Goal: Task Accomplishment & Management: Manage account settings

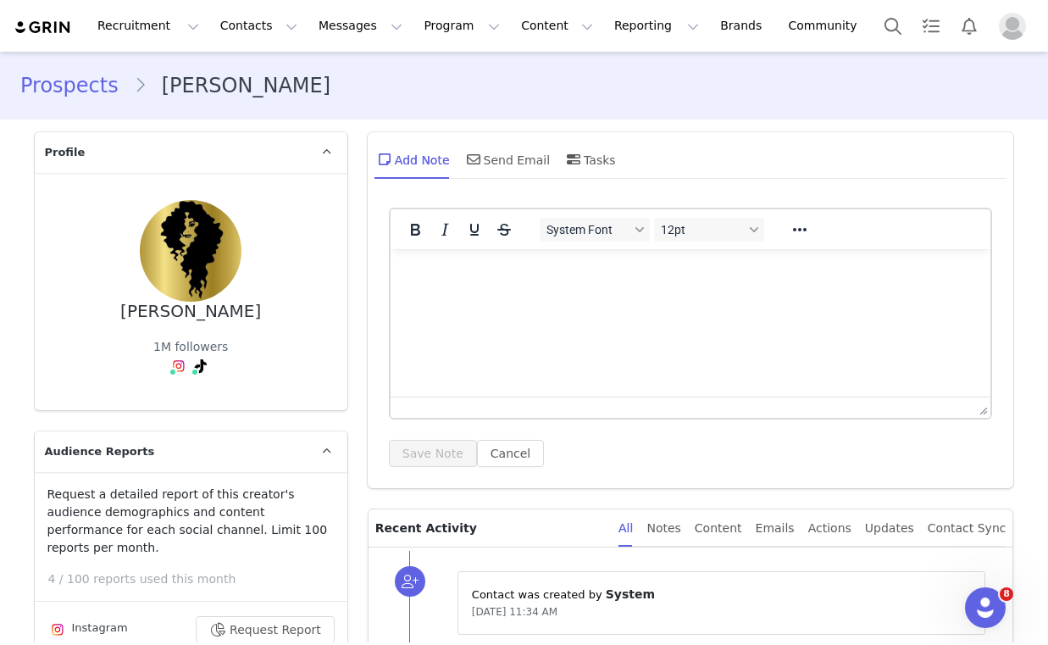
click at [171, 309] on div "[PERSON_NAME]" at bounding box center [190, 311] width 141 height 19
click at [315, 362] on div "[PERSON_NAME] 1M followers" at bounding box center [191, 291] width 258 height 183
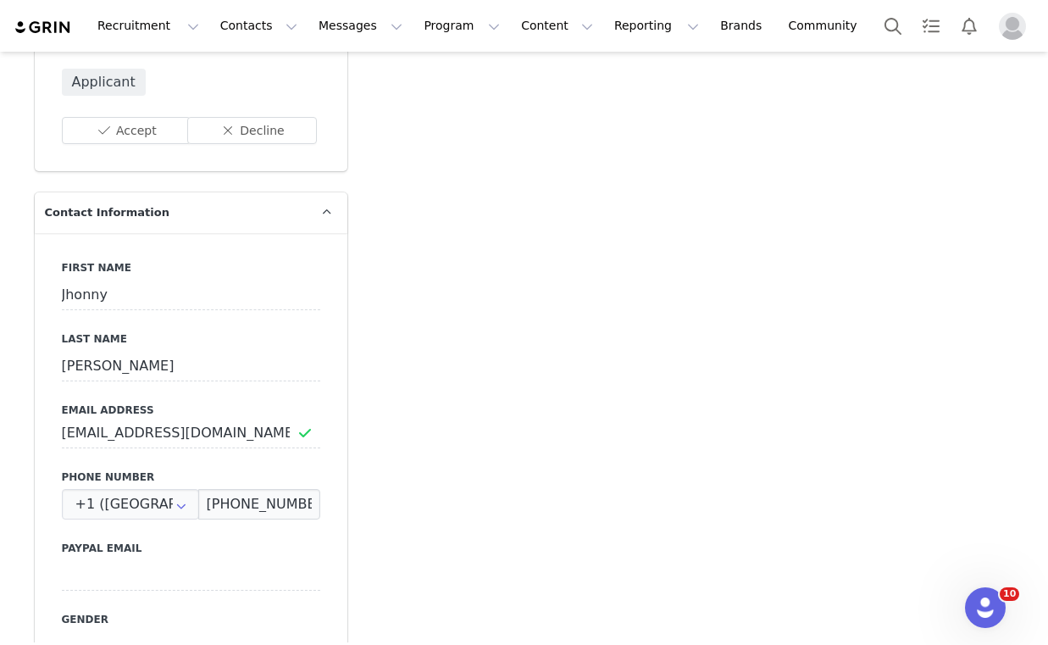
scroll to position [714, 0]
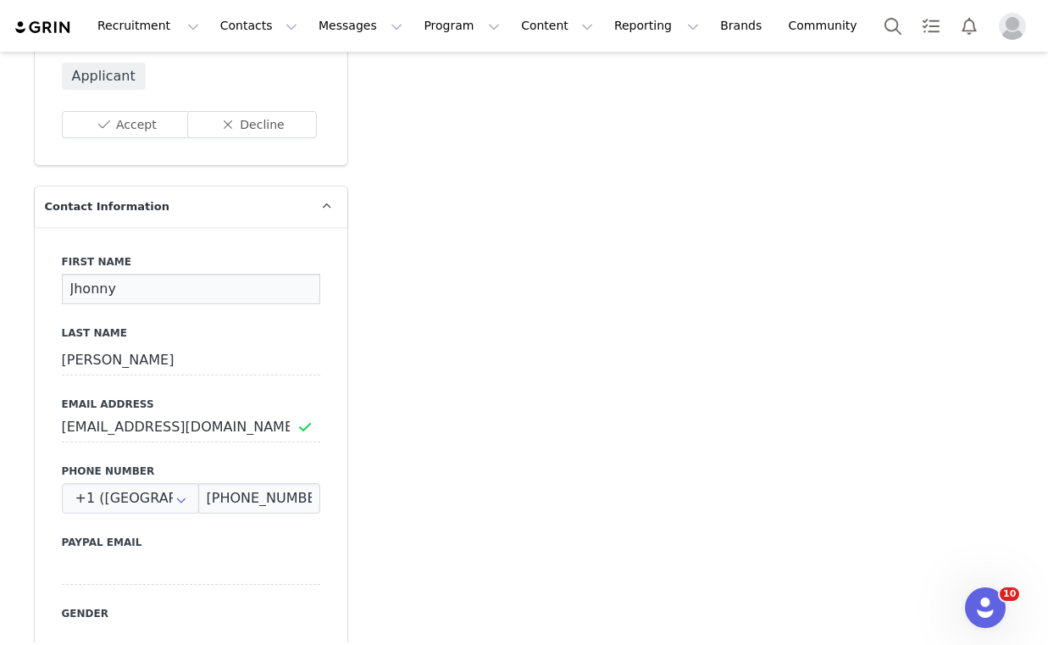
click at [103, 274] on input "Jhonny" at bounding box center [191, 289] width 258 height 30
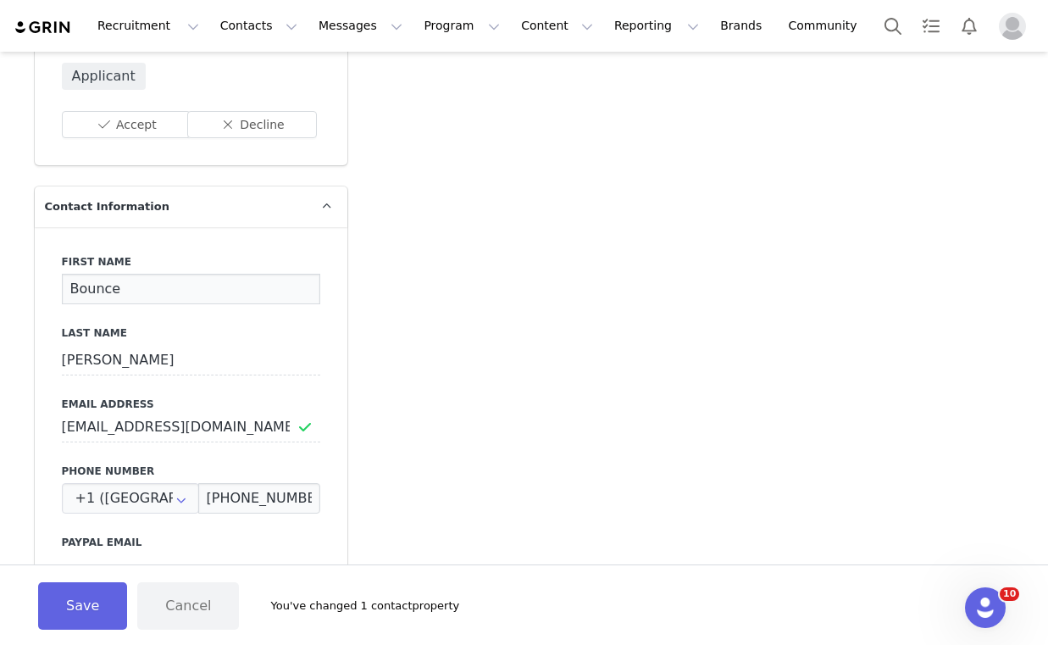
type input "Bounce"
click at [90, 345] on input "[PERSON_NAME]" at bounding box center [191, 360] width 258 height 30
type input "Curl"
click at [123, 412] on input "[EMAIL_ADDRESS][DOMAIN_NAME]" at bounding box center [191, 427] width 258 height 30
click at [262, 483] on input "[PHONE_NUMBER]" at bounding box center [259, 498] width 122 height 30
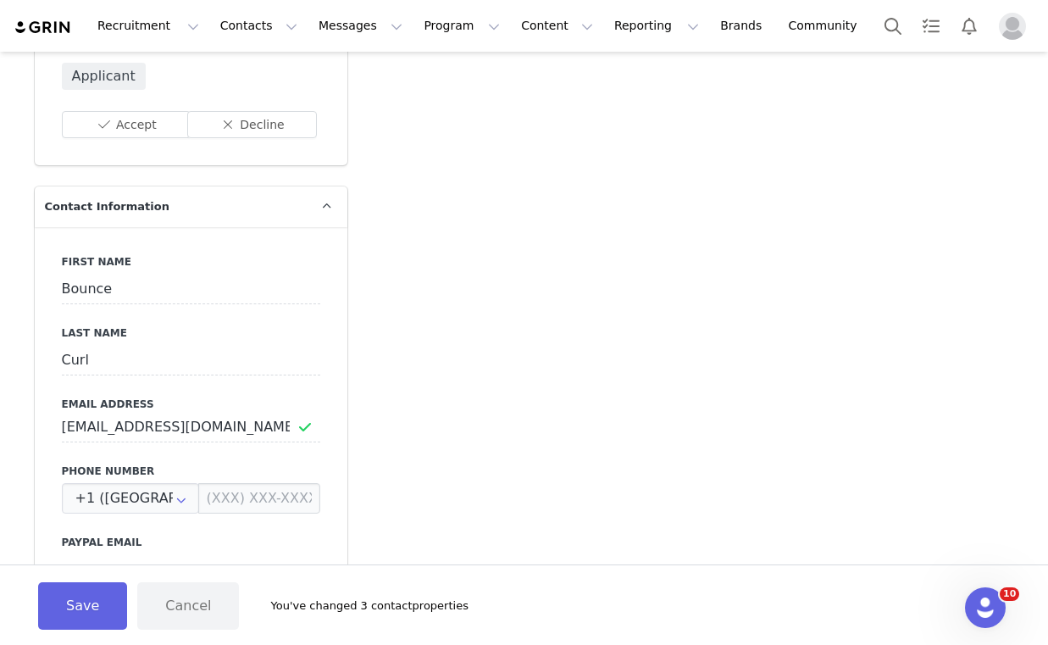
click at [330, 478] on div "First Name Bounce Last Name Curl Email Address [EMAIL_ADDRESS][DOMAIN_NAME] Pho…" at bounding box center [191, 536] width 313 height 619
click at [182, 412] on input "[EMAIL_ADDRESS][DOMAIN_NAME]" at bounding box center [191, 427] width 258 height 30
type input "m"
click at [159, 417] on input at bounding box center [191, 427] width 258 height 30
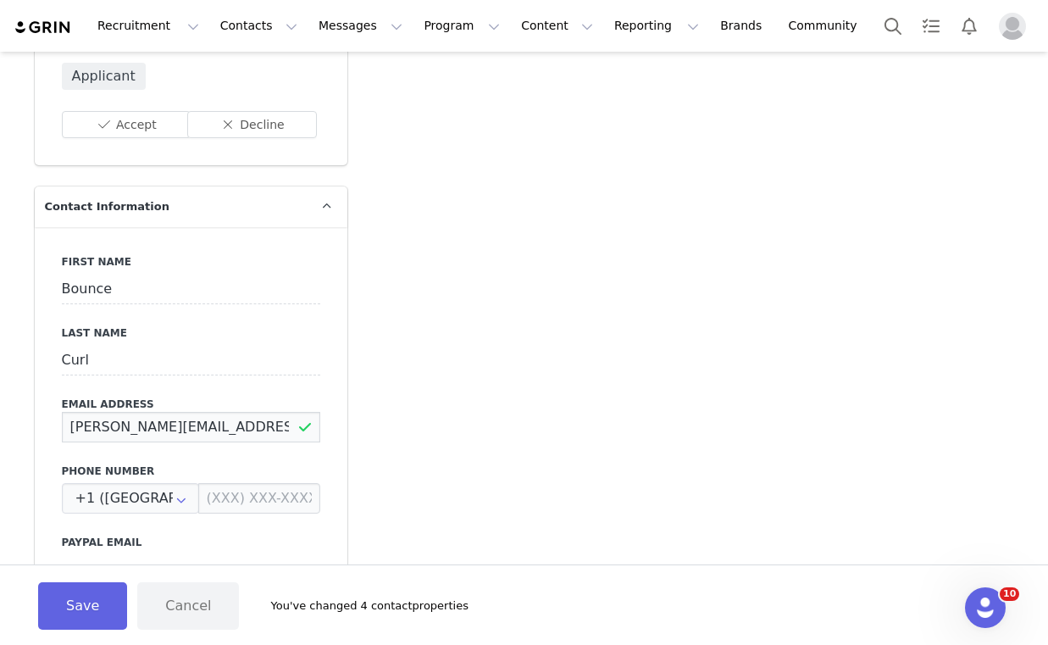
type input "[PERSON_NAME][EMAIL_ADDRESS][DOMAIN_NAME]"
click at [84, 623] on button "Save" at bounding box center [82, 605] width 89 height 47
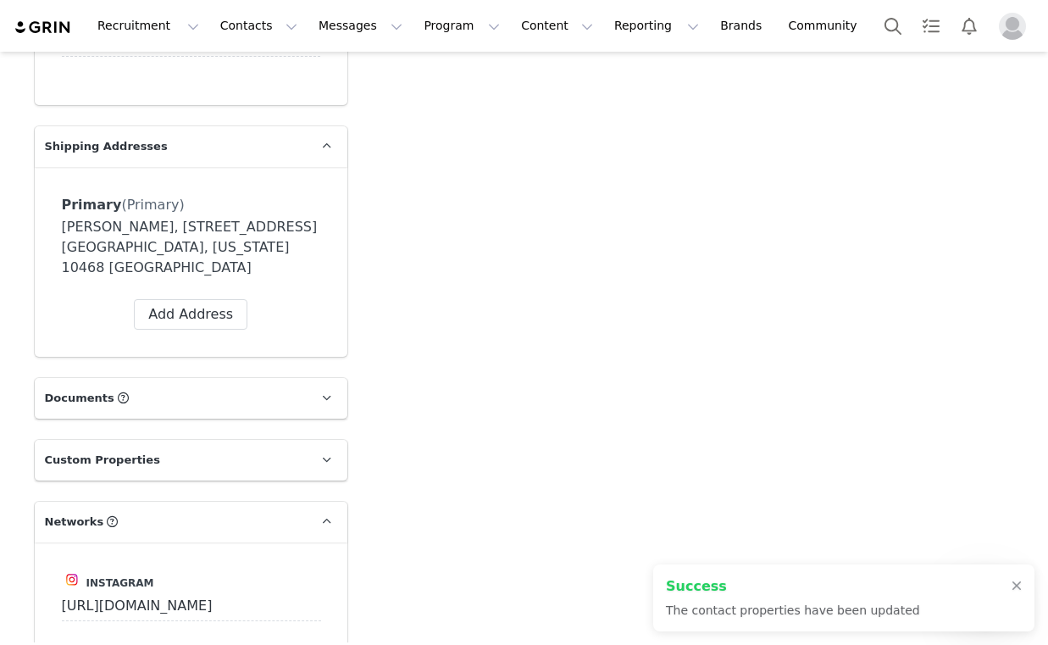
scroll to position [1315, 0]
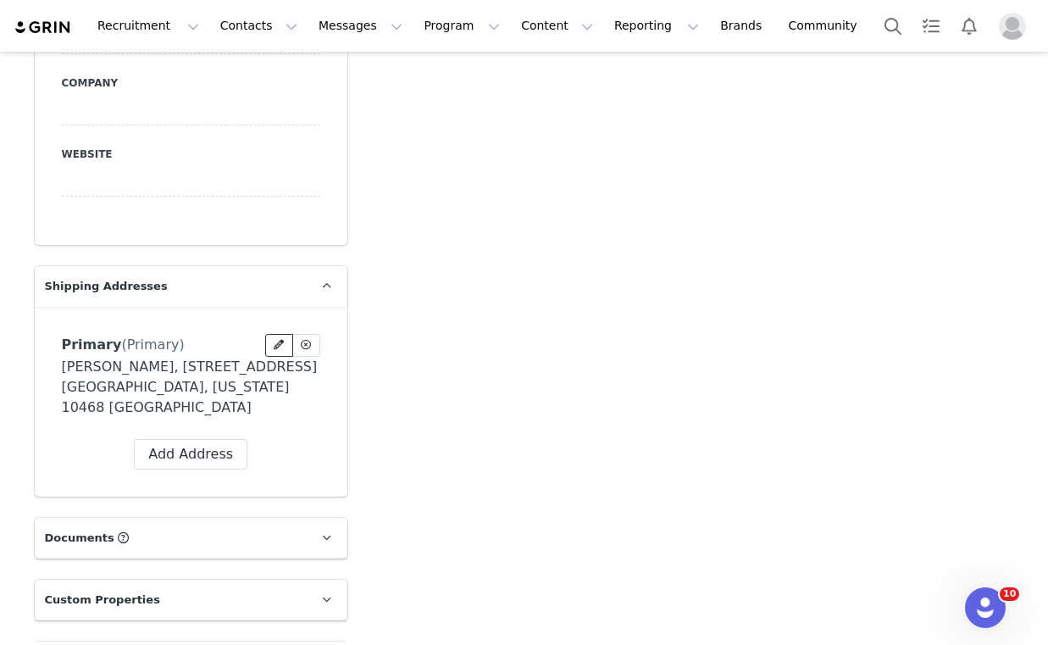
click at [286, 337] on span at bounding box center [278, 344] width 15 height 15
click at [305, 340] on icon at bounding box center [306, 345] width 10 height 10
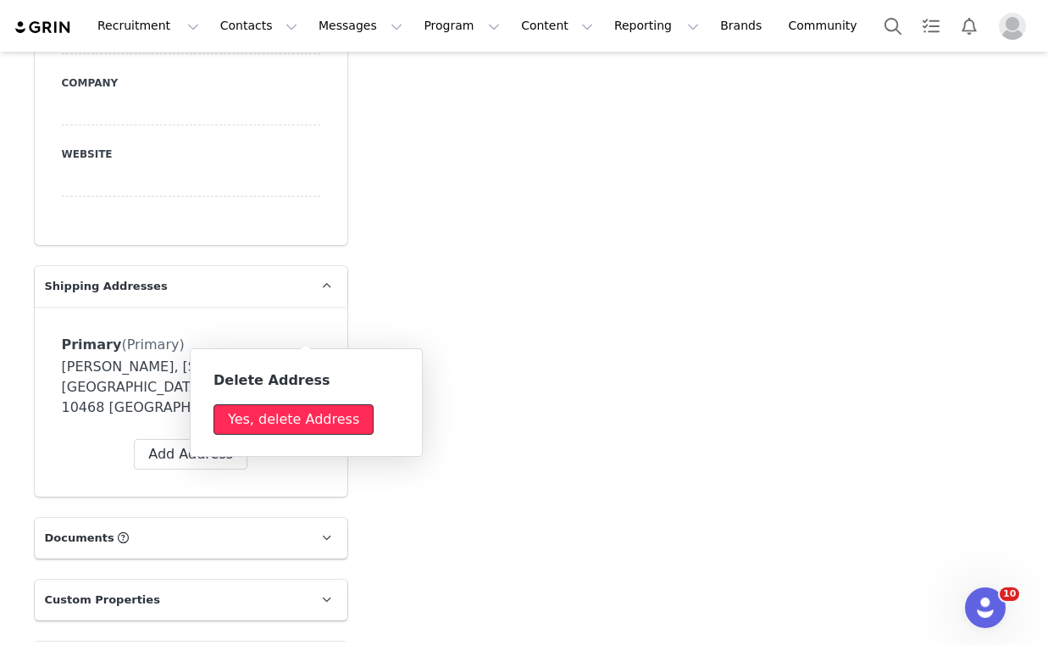
click at [296, 429] on button "Yes, delete Address" at bounding box center [293, 419] width 160 height 30
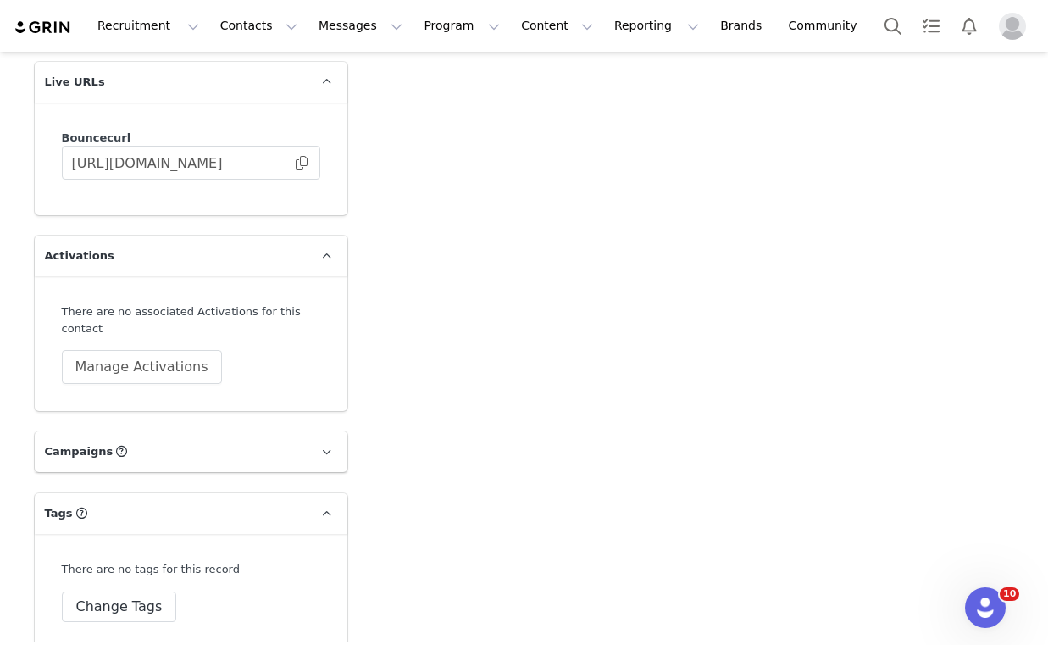
scroll to position [2740, 0]
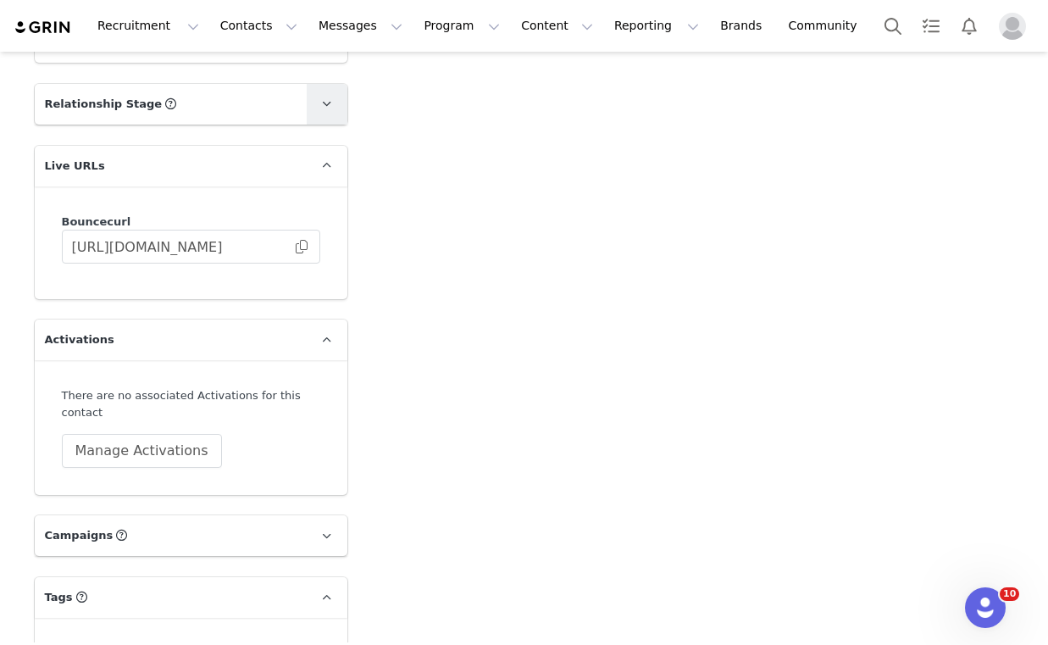
click at [318, 98] on link at bounding box center [327, 104] width 41 height 41
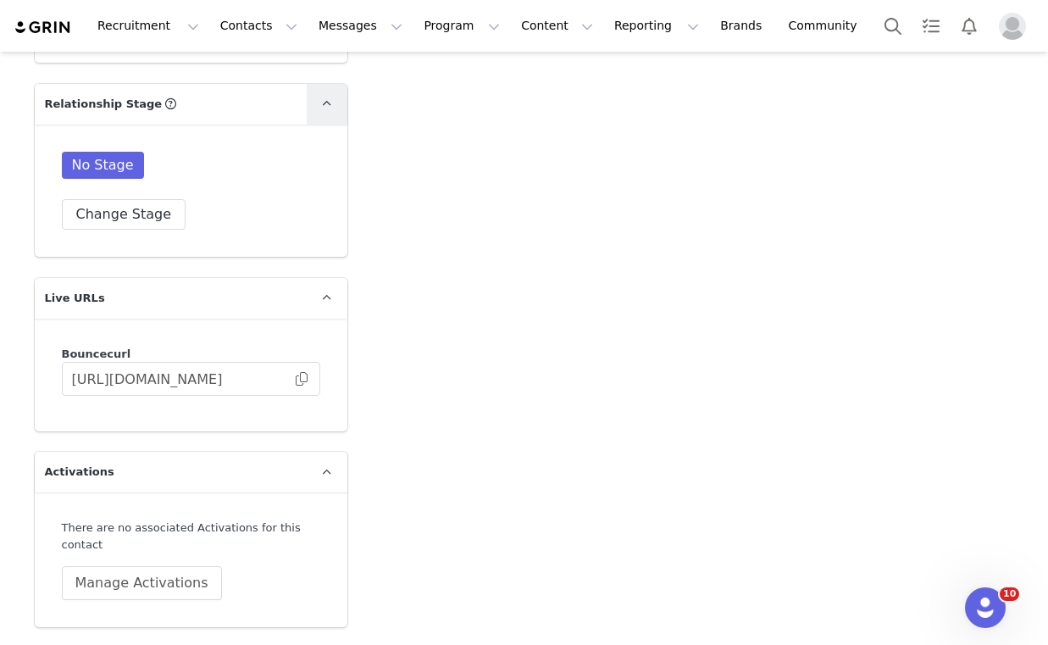
click at [318, 98] on link at bounding box center [327, 104] width 41 height 41
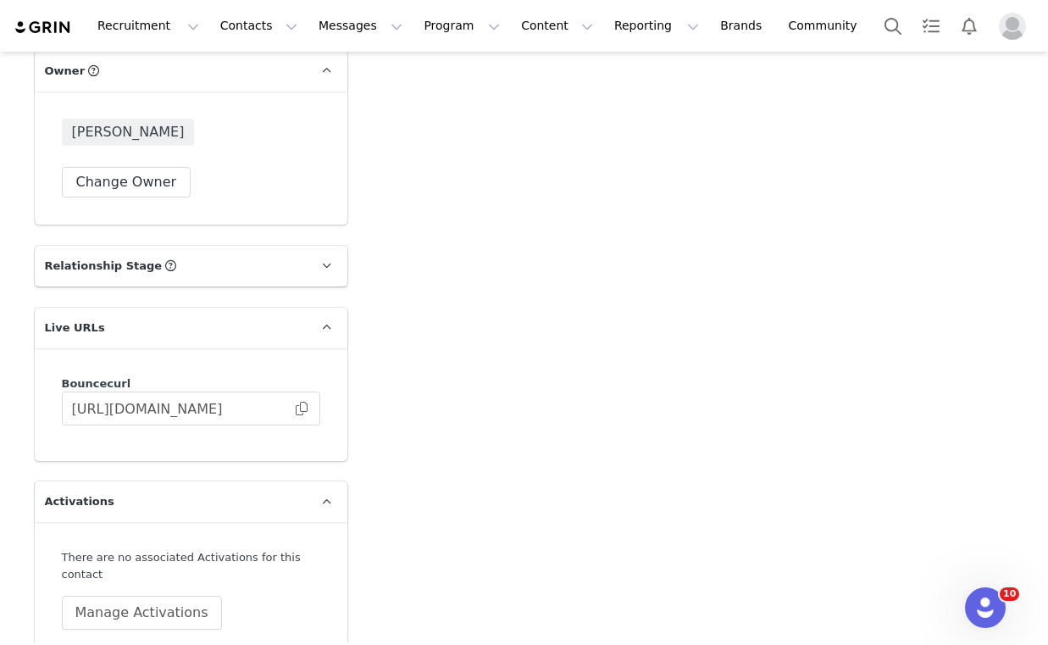
scroll to position [2381, 0]
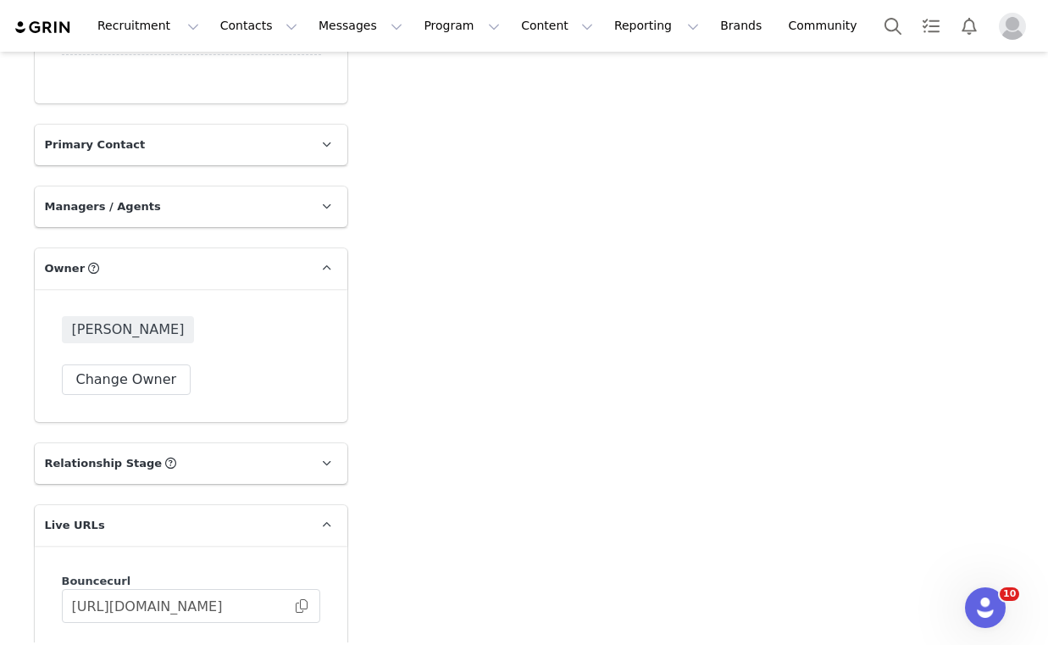
click at [188, 189] on p "Managers / Agents" at bounding box center [171, 206] width 272 height 41
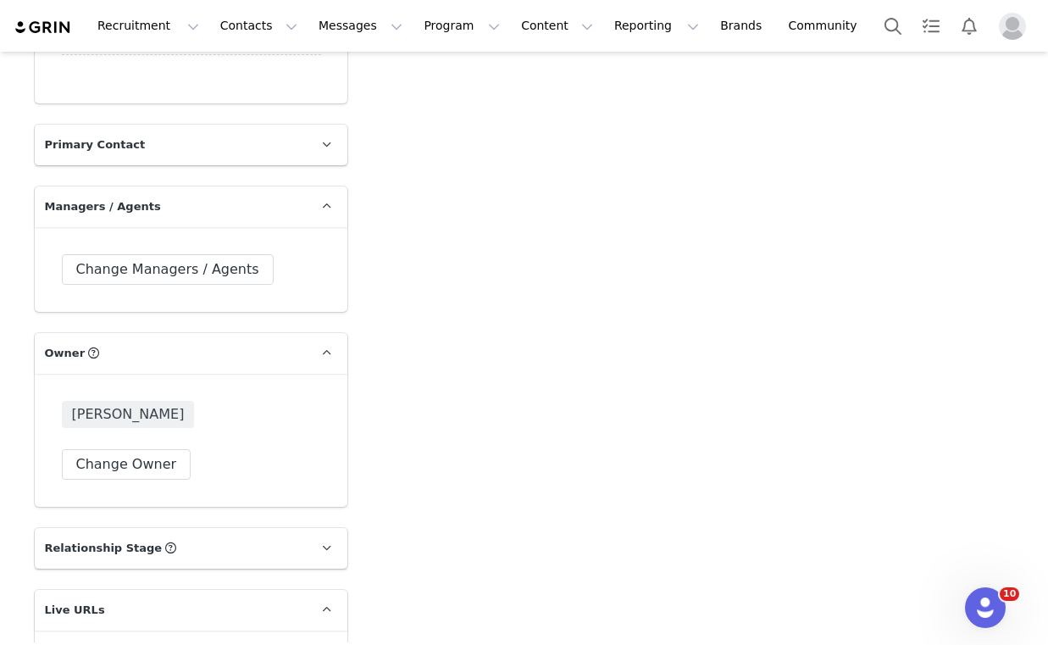
click at [188, 189] on p "Managers / Agents" at bounding box center [171, 206] width 272 height 41
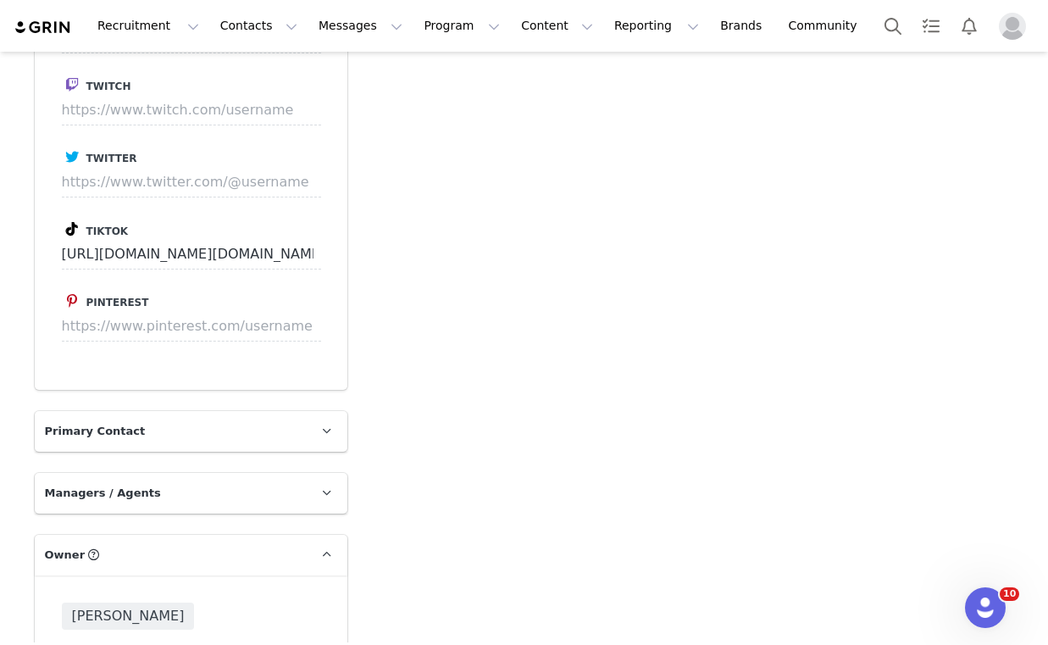
scroll to position [2824, 0]
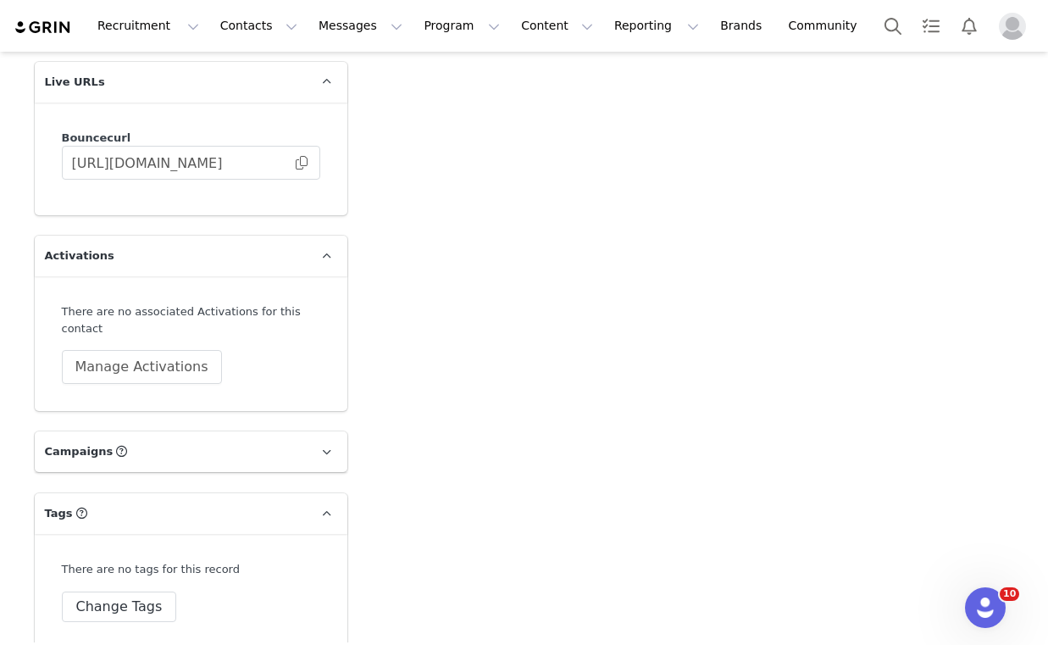
click at [154, 431] on p "Campaigns Any campaigns associated with a contact will be available to them via…" at bounding box center [171, 451] width 272 height 41
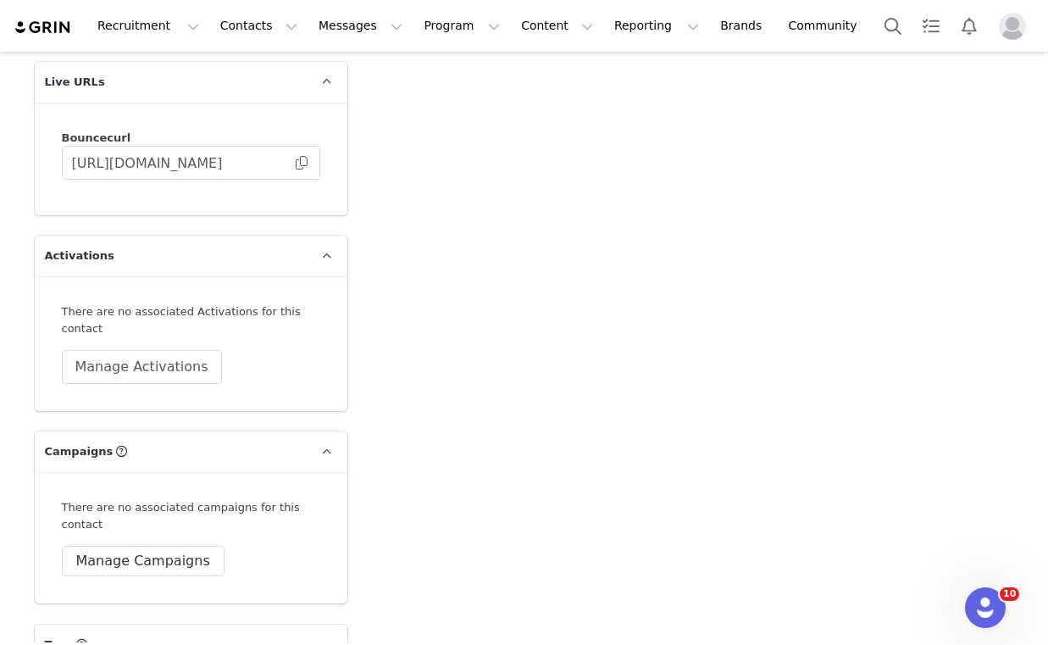
click at [160, 431] on p "Campaigns Any campaigns associated with a contact will be available to them via…" at bounding box center [171, 451] width 272 height 41
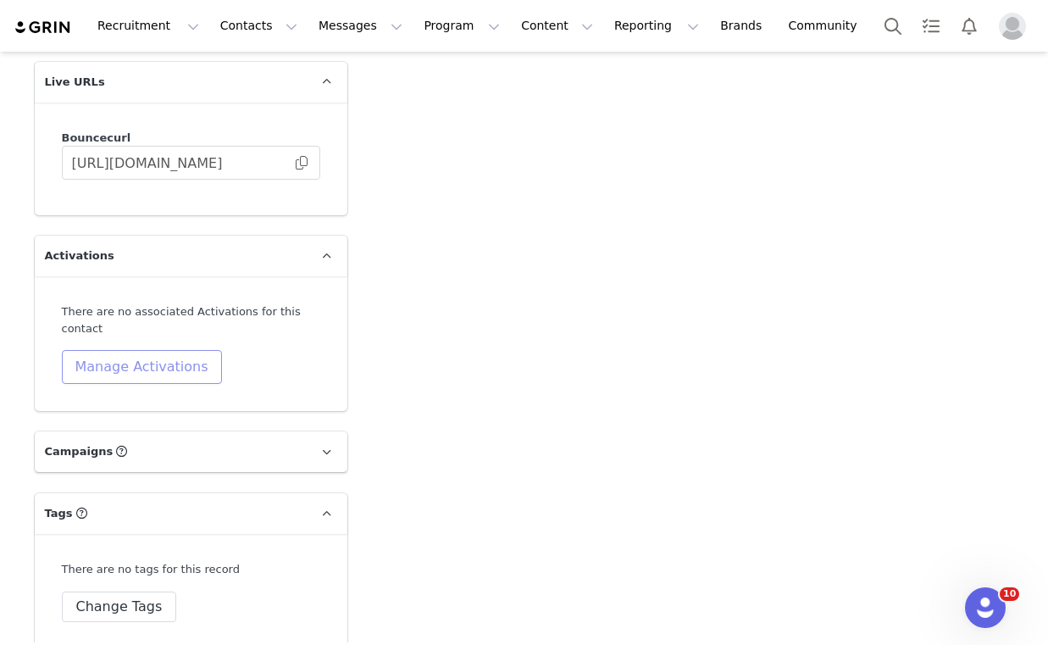
click at [152, 350] on button "Manage Activations" at bounding box center [142, 367] width 160 height 34
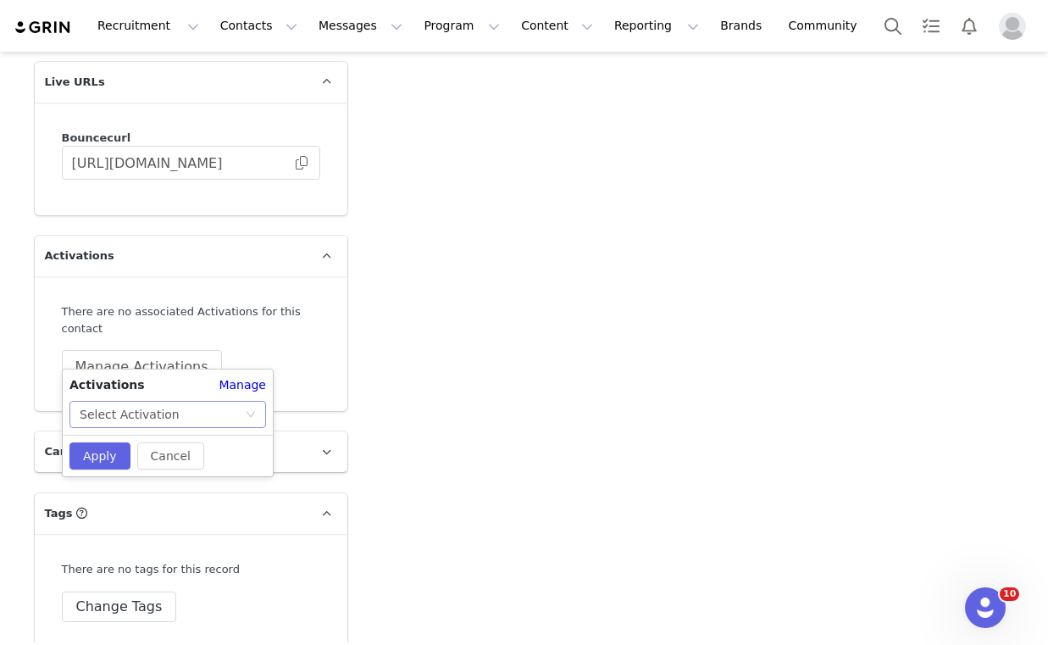
click at [164, 411] on div "Select Activation" at bounding box center [130, 413] width 100 height 25
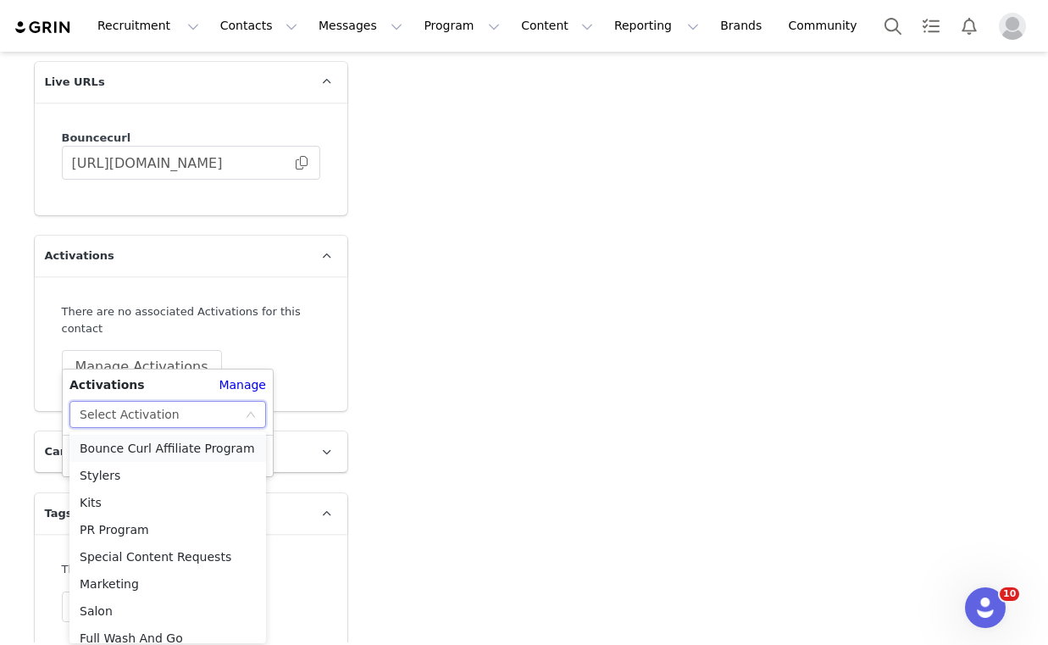
click at [167, 438] on li "Bounce Curl Affiliate Program" at bounding box center [167, 447] width 196 height 27
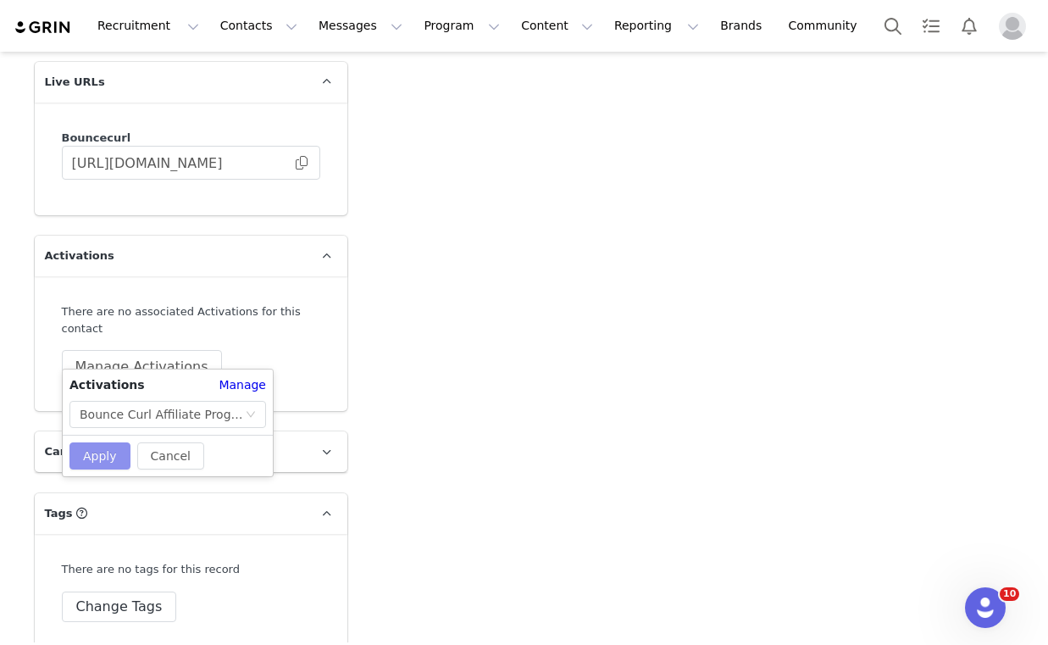
click at [84, 461] on button "Apply" at bounding box center [99, 455] width 61 height 27
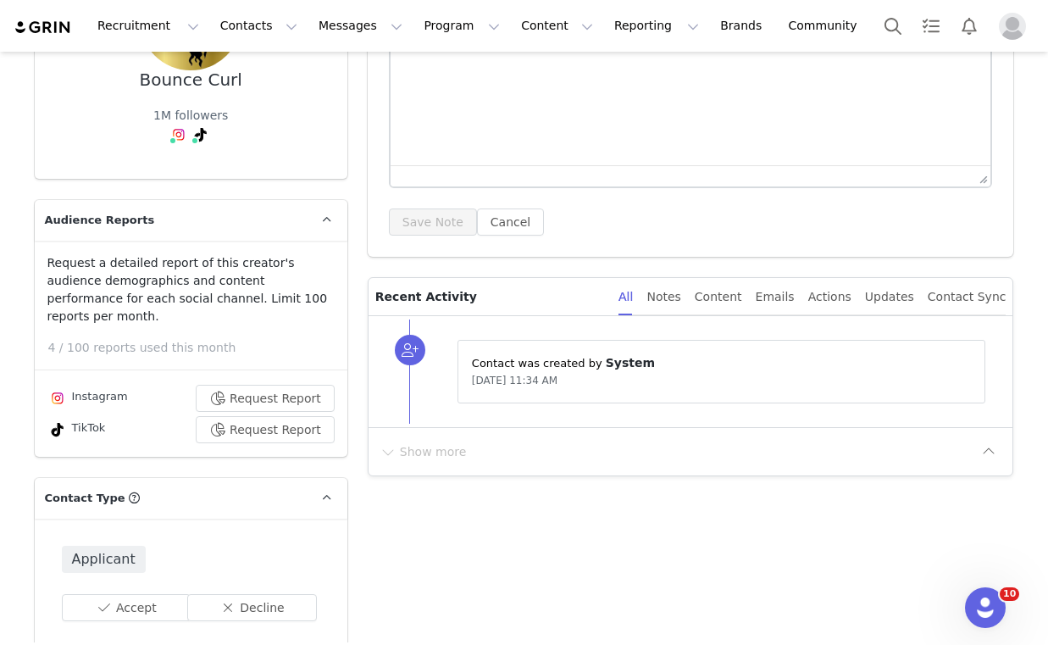
scroll to position [0, 0]
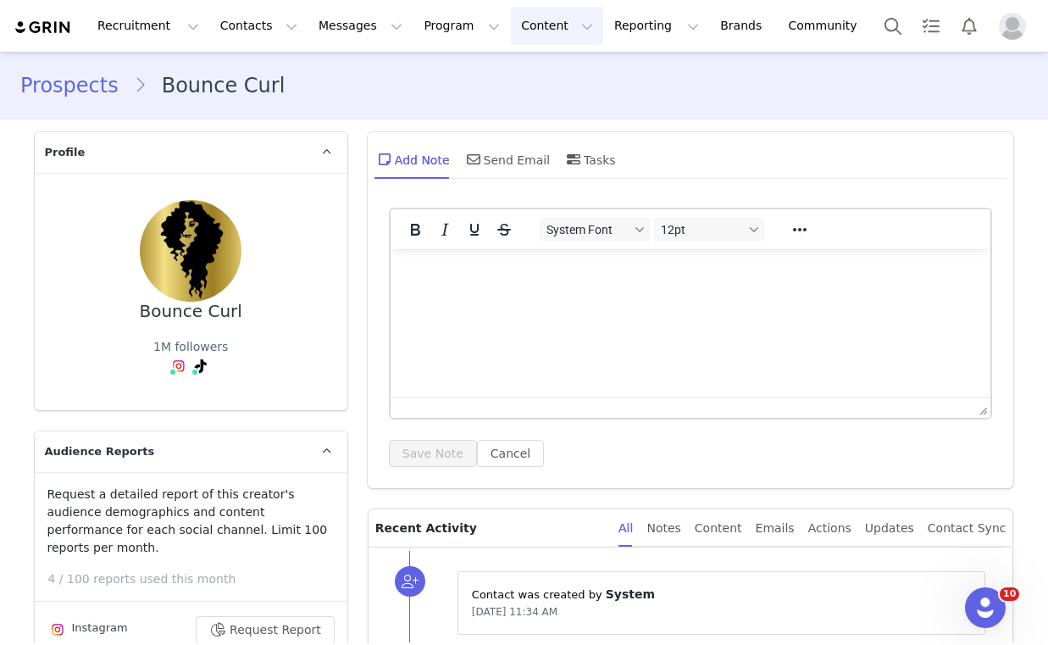
click at [514, 31] on button "Content Content" at bounding box center [557, 26] width 92 height 38
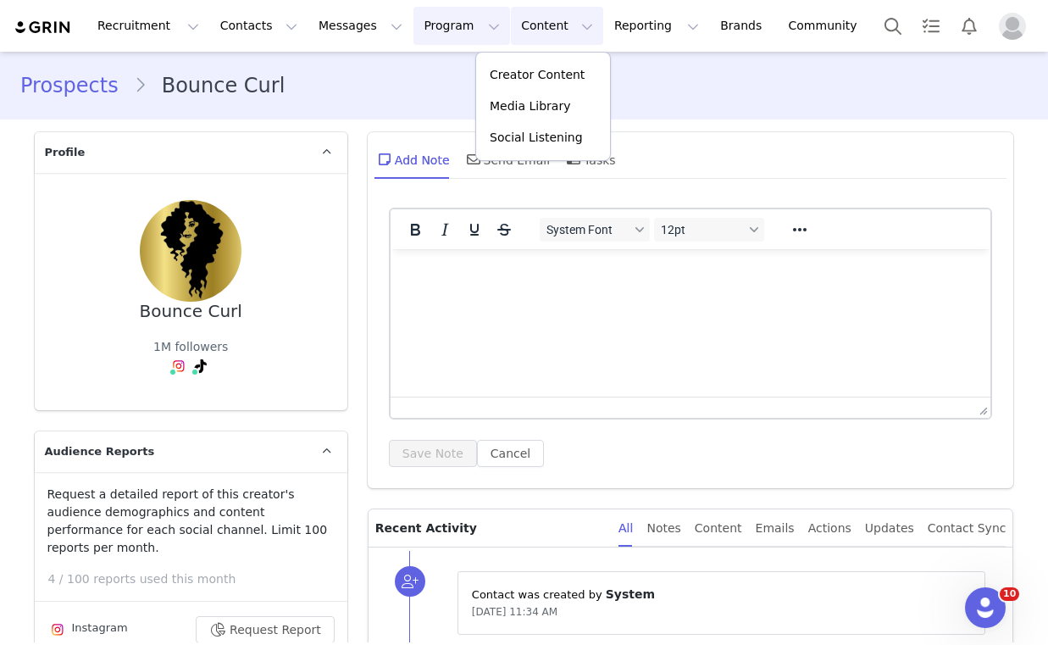
click at [467, 32] on button "Program Program" at bounding box center [461, 26] width 97 height 38
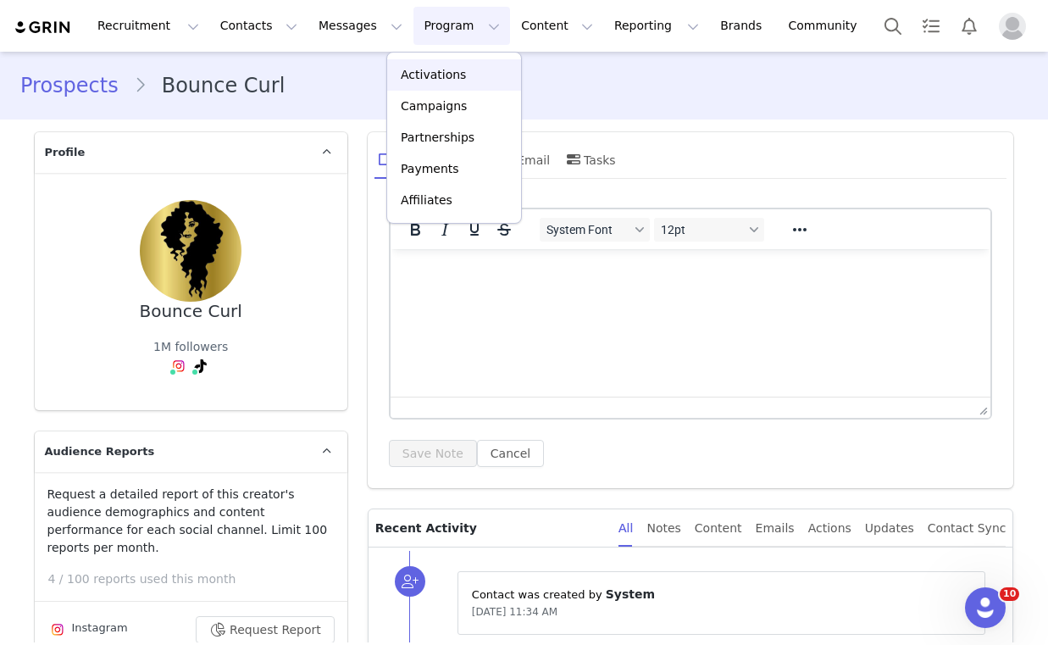
click at [458, 66] on p "Activations" at bounding box center [433, 75] width 65 height 18
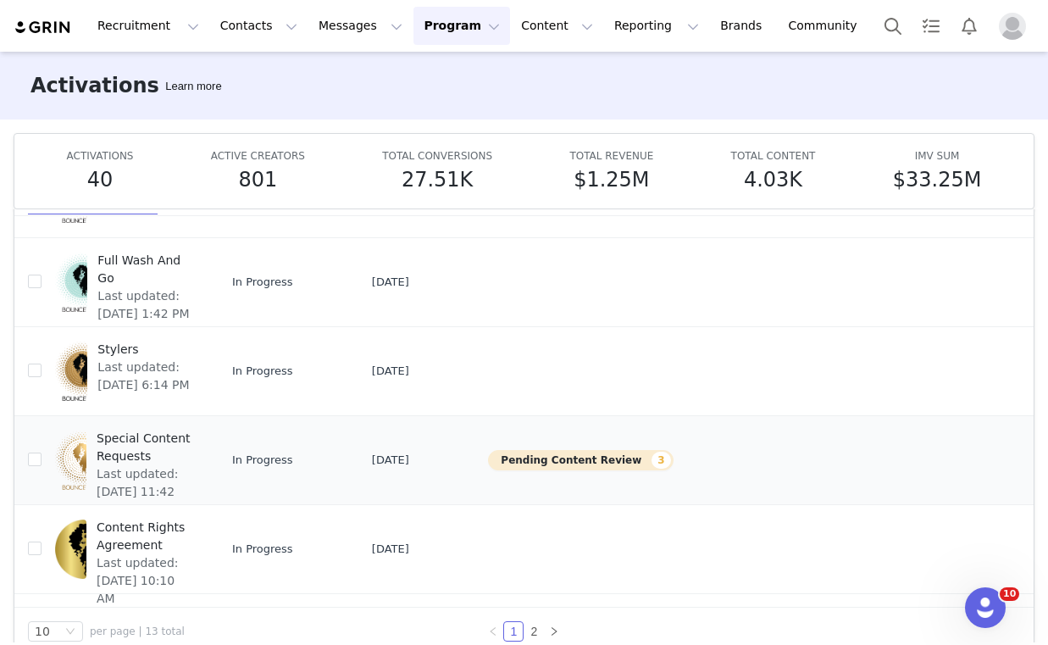
scroll to position [89, 0]
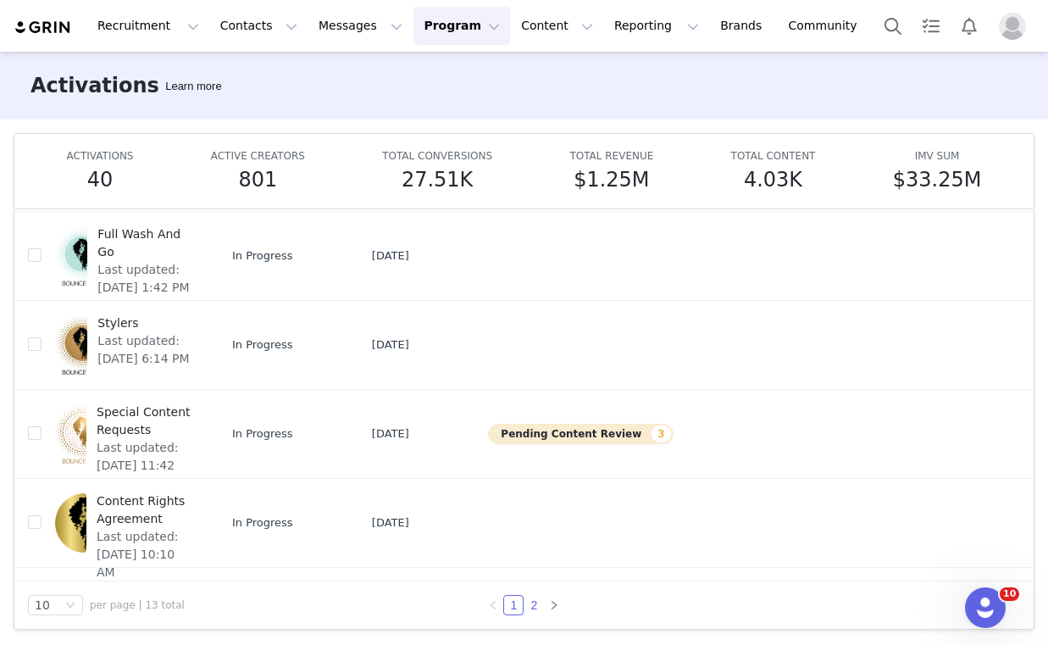
click at [531, 602] on link "2" at bounding box center [533, 604] width 19 height 19
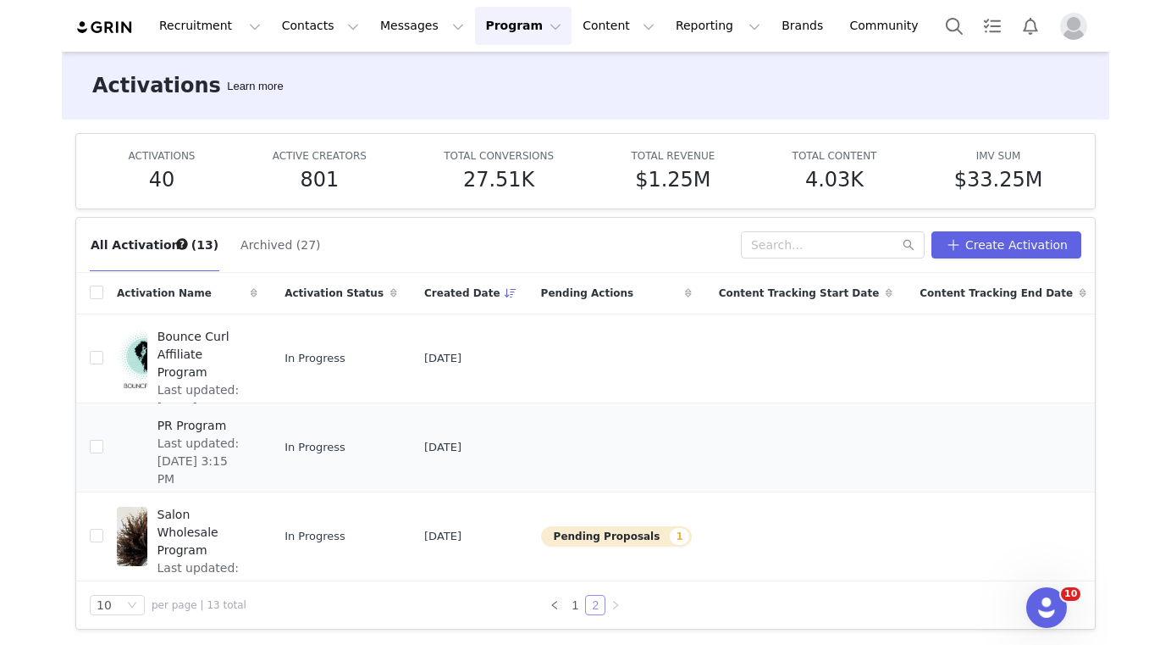
scroll to position [31, 0]
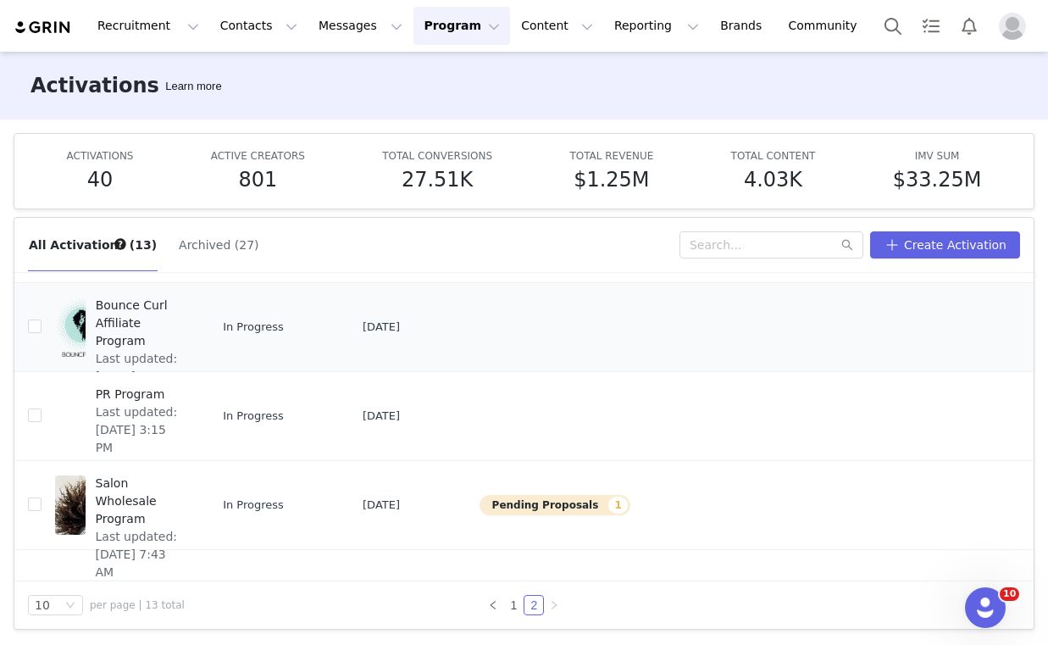
click at [132, 314] on span "Bounce Curl Affiliate Program" at bounding box center [141, 322] width 91 height 53
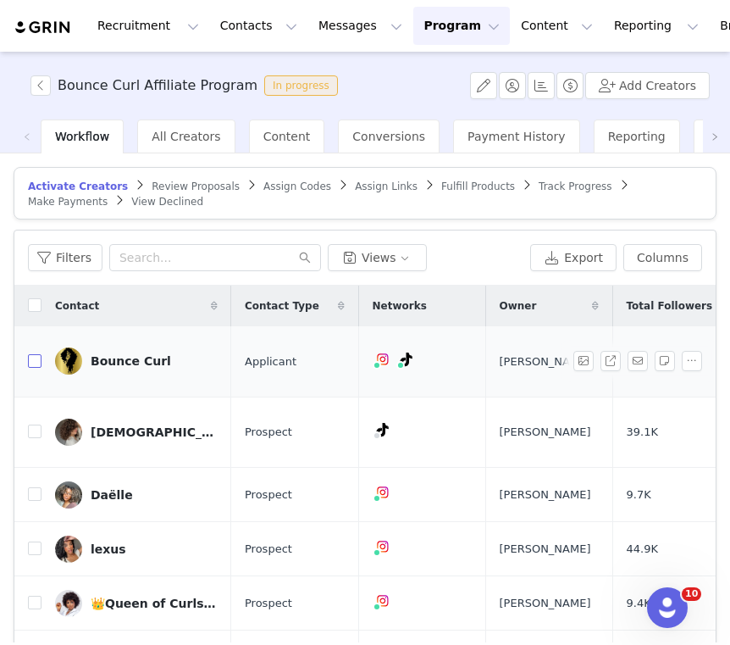
click at [35, 354] on input "checkbox" at bounding box center [35, 361] width 14 height 14
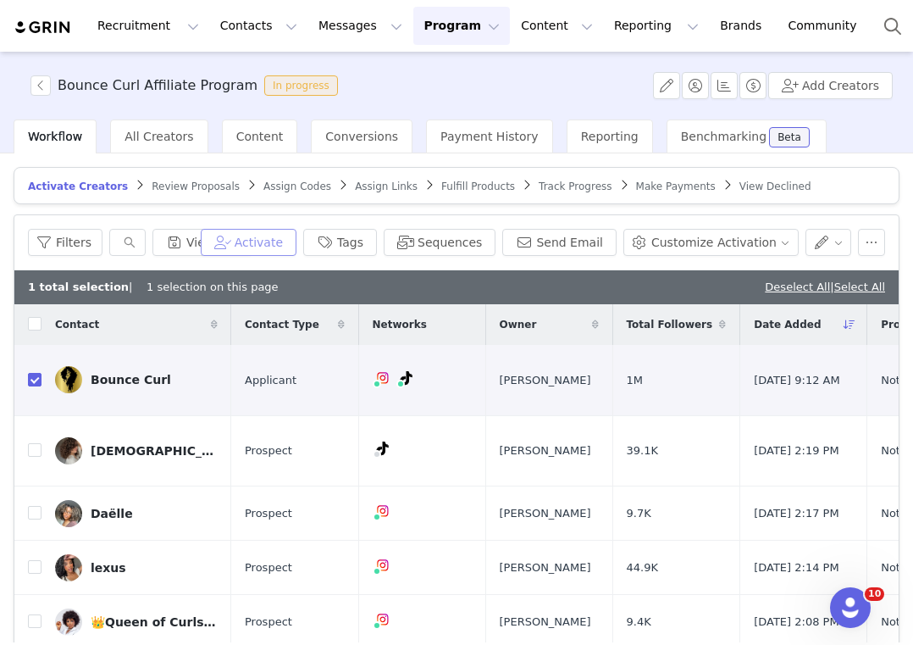
click at [280, 236] on button "Activate" at bounding box center [249, 242] width 96 height 27
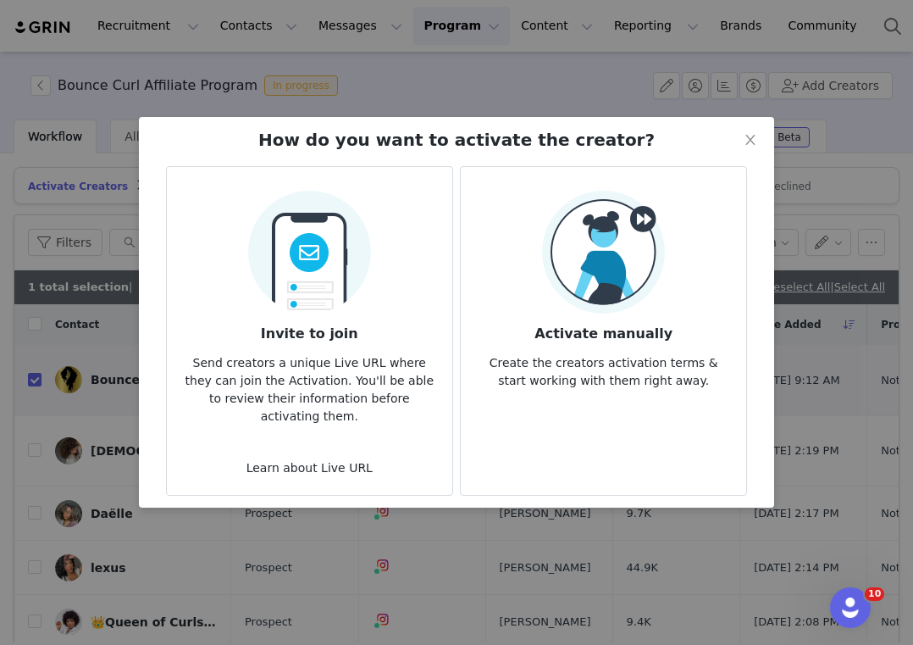
click at [657, 373] on p "Create the creators activation terms & start working with them right away." at bounding box center [603, 367] width 258 height 46
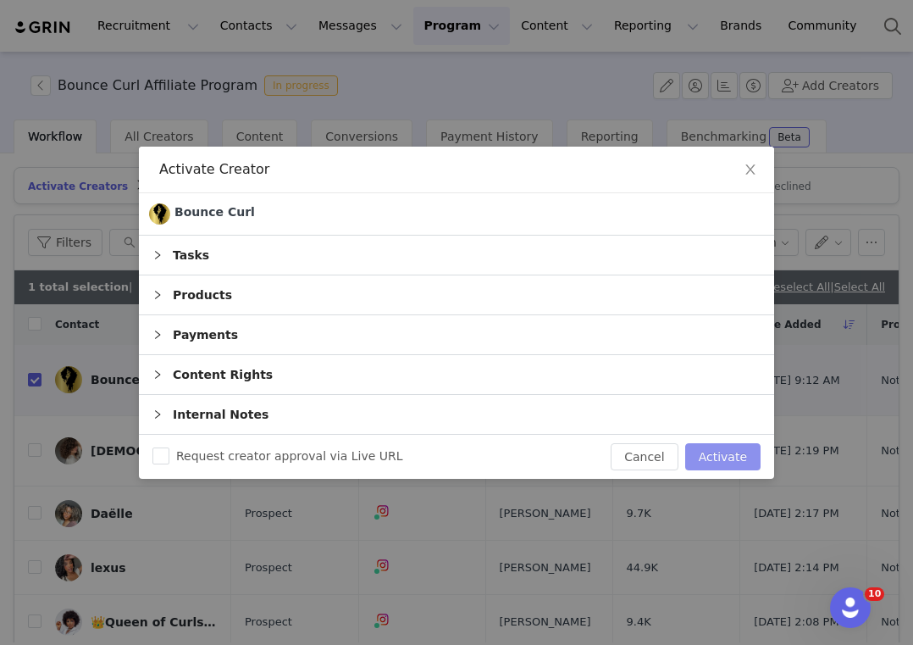
click at [739, 446] on button "Activate" at bounding box center [722, 456] width 75 height 27
checkbox input "false"
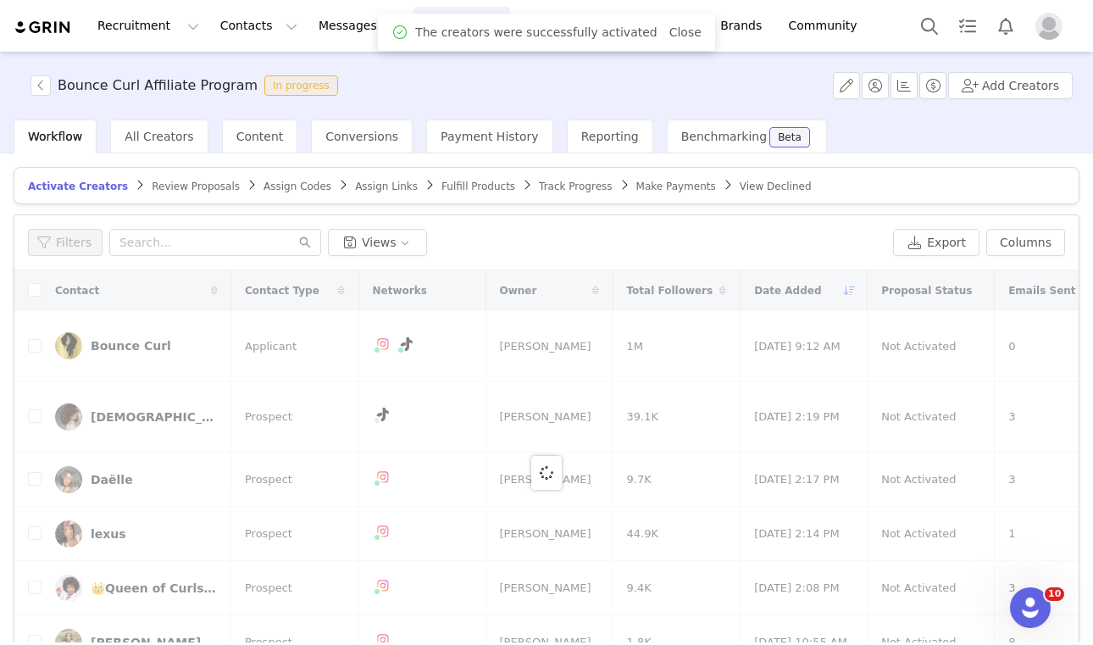
click at [282, 187] on span "Assign Codes" at bounding box center [297, 186] width 68 height 12
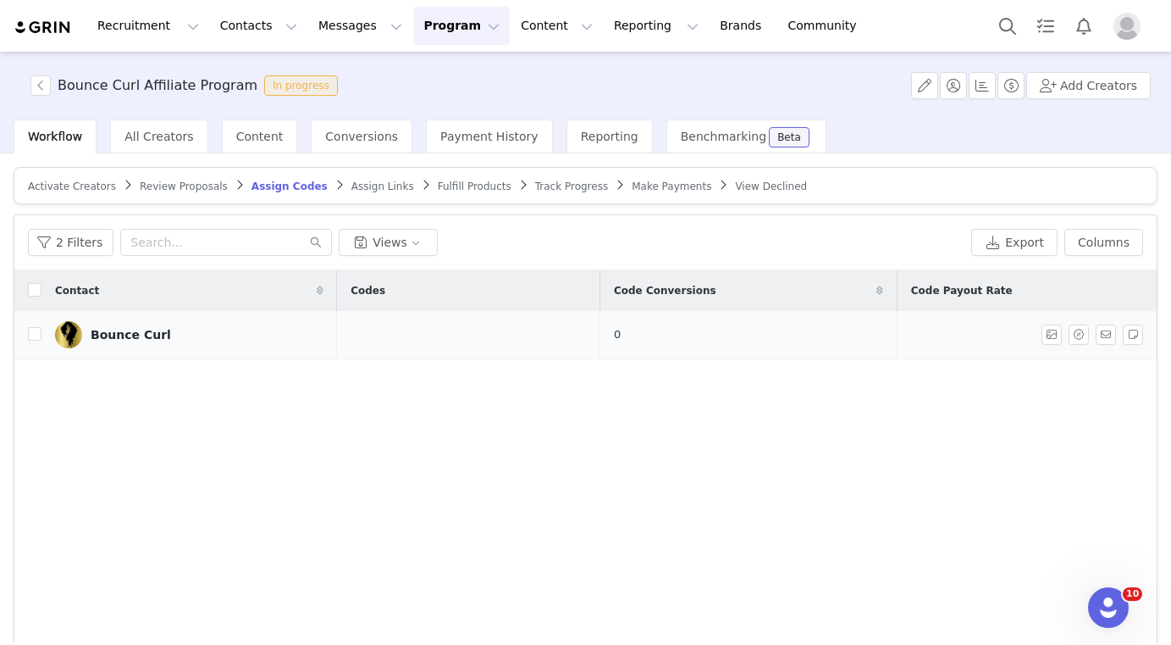
click at [130, 328] on div "Bounce Curl" at bounding box center [131, 335] width 80 height 14
click at [31, 337] on input "checkbox" at bounding box center [35, 334] width 14 height 14
checkbox input "true"
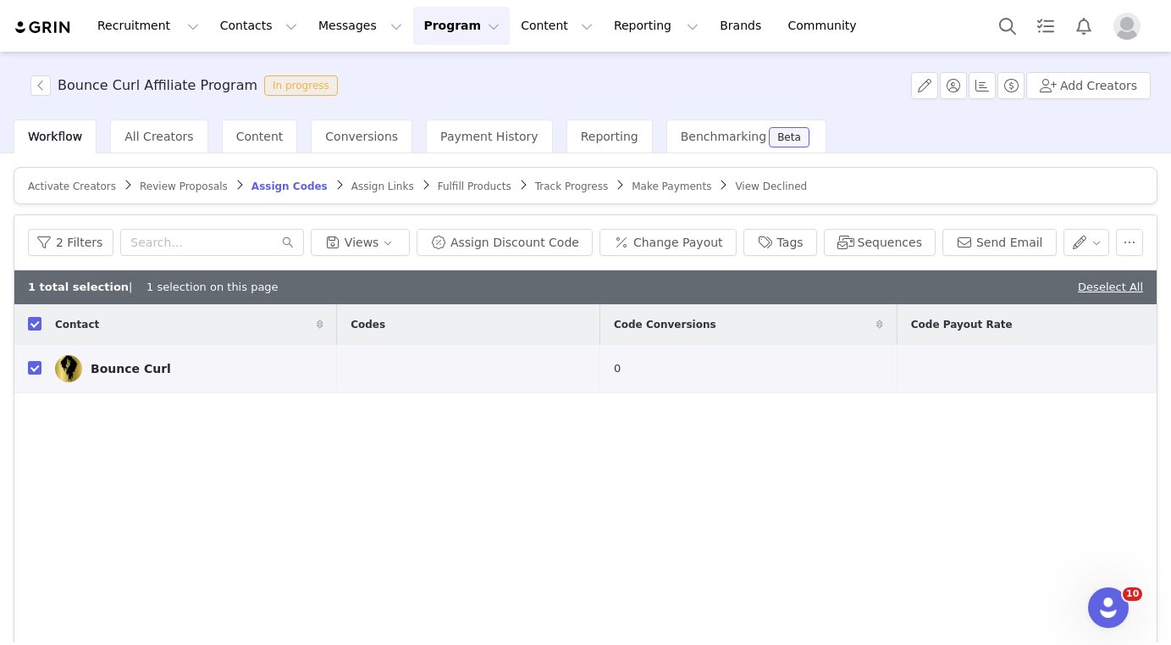
click at [531, 257] on div "2 Filters Views Assign Discount Code Change Payout Tags Sequences Send Email" at bounding box center [585, 242] width 1143 height 55
click at [527, 247] on button "Assign Discount Code" at bounding box center [505, 242] width 176 height 27
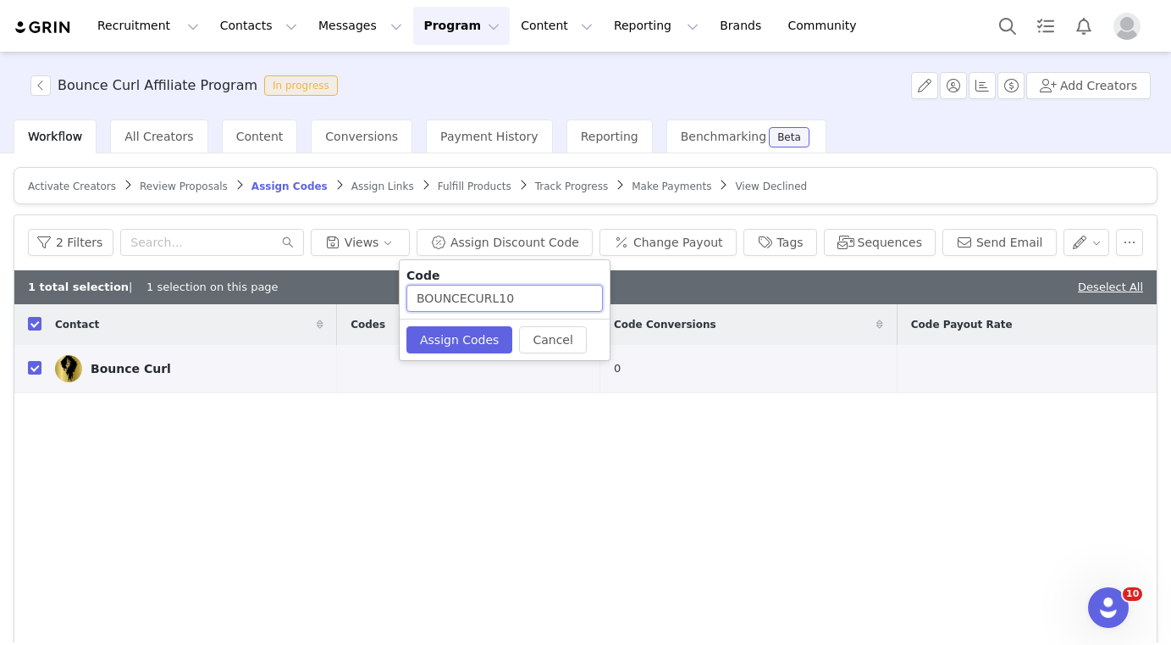
click at [495, 302] on input "BOUNCECURL10" at bounding box center [505, 298] width 196 height 27
click at [442, 308] on input "BCSalon10" at bounding box center [505, 298] width 196 height 27
click at [438, 299] on input "BCSalon10" at bounding box center [505, 298] width 196 height 27
click at [497, 302] on input "BCsalon10" at bounding box center [505, 298] width 196 height 27
type input "BCsalon"
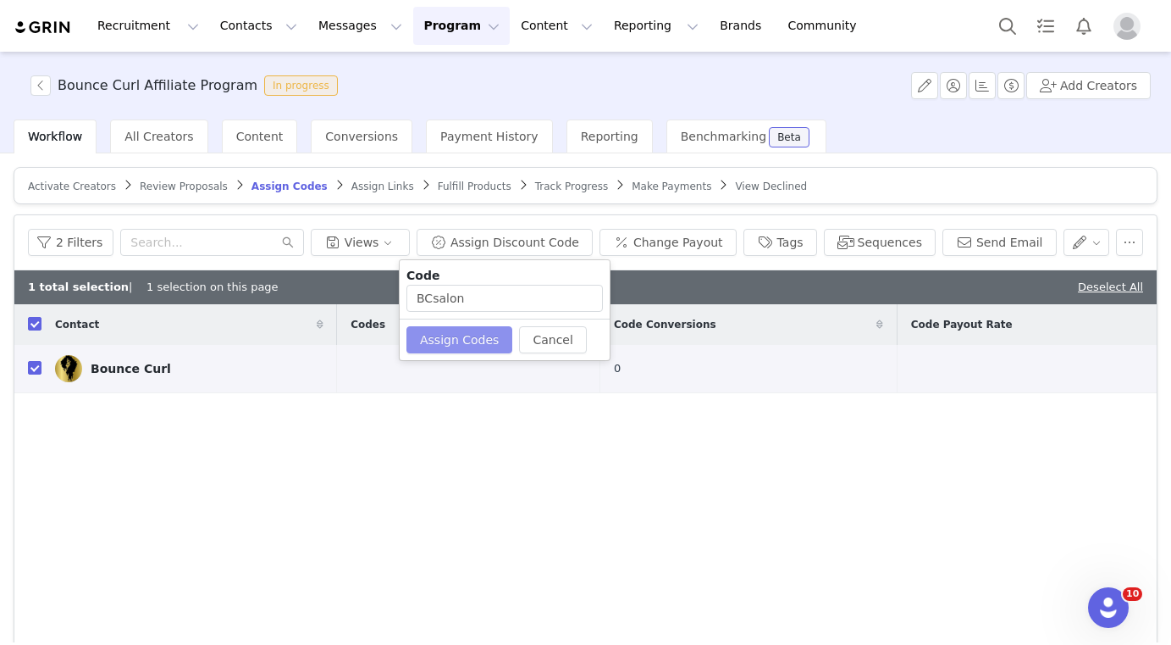
click at [444, 340] on button "Assign Codes" at bounding box center [460, 339] width 106 height 27
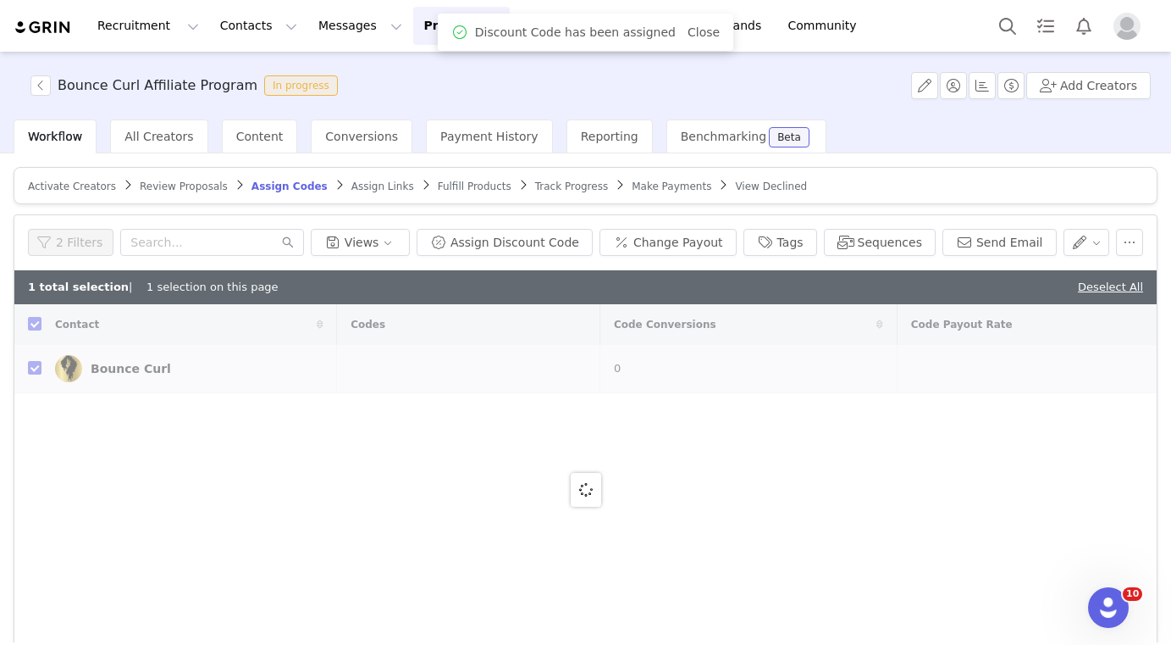
checkbox input "false"
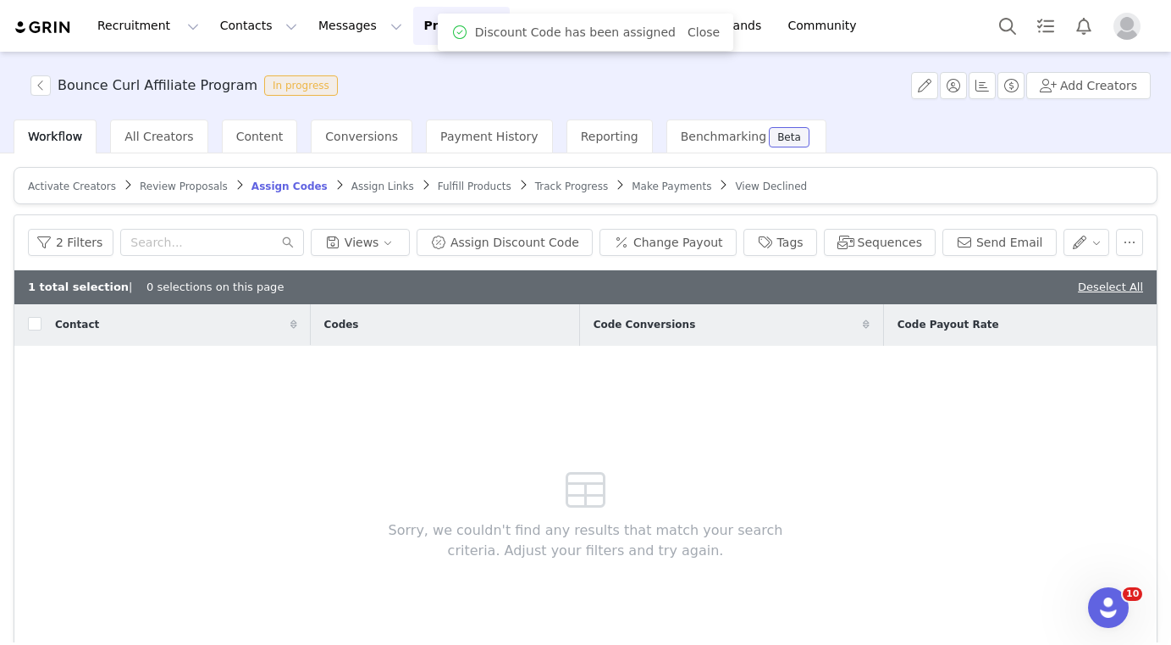
click at [373, 194] on article "Activate Creators Review Proposals Assign Codes Assign Links Fulfill Products T…" at bounding box center [586, 185] width 1144 height 37
click at [357, 188] on span "Assign Links" at bounding box center [382, 186] width 63 height 12
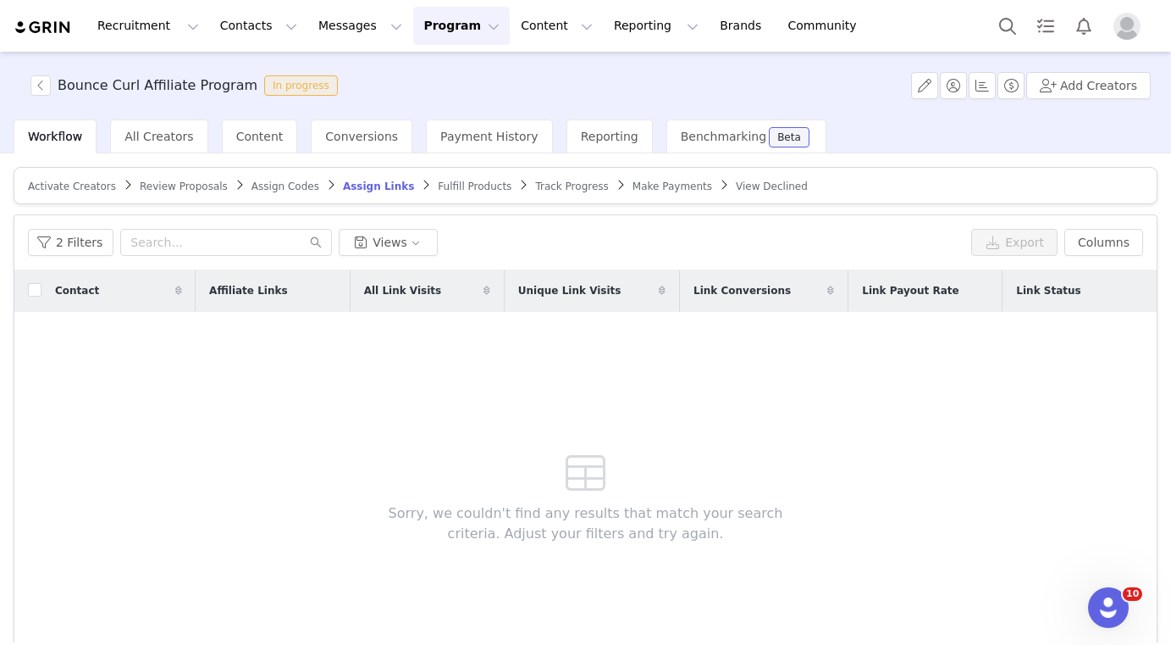
click at [423, 33] on button "Program Program" at bounding box center [461, 26] width 97 height 38
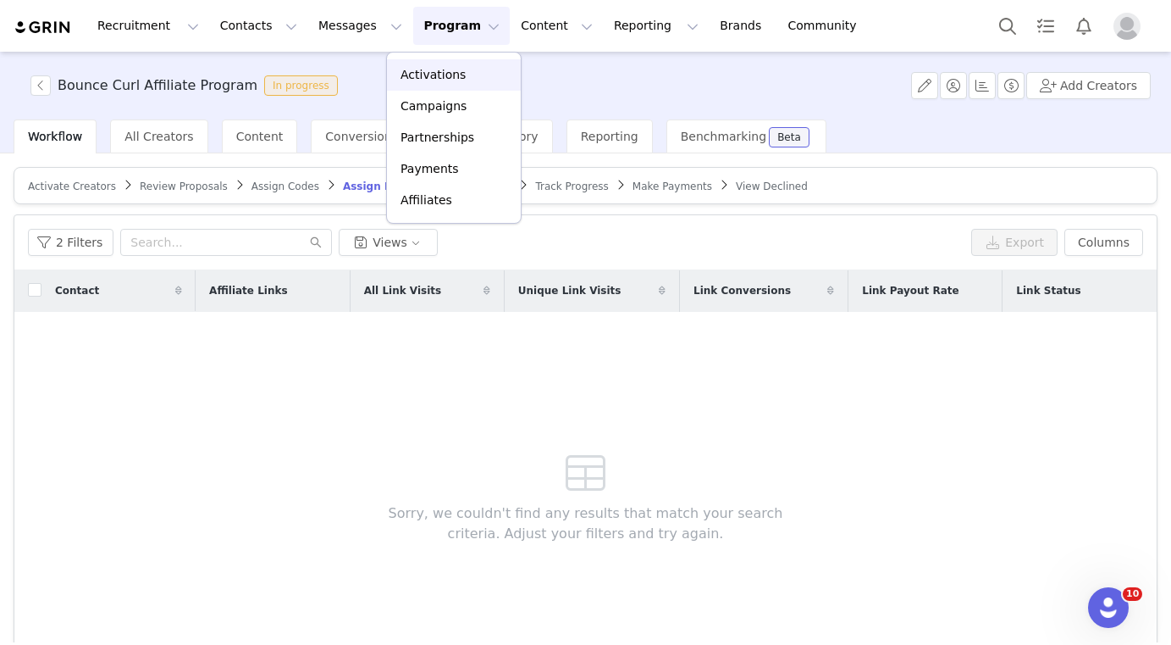
click at [443, 59] on link "Activations" at bounding box center [454, 74] width 134 height 31
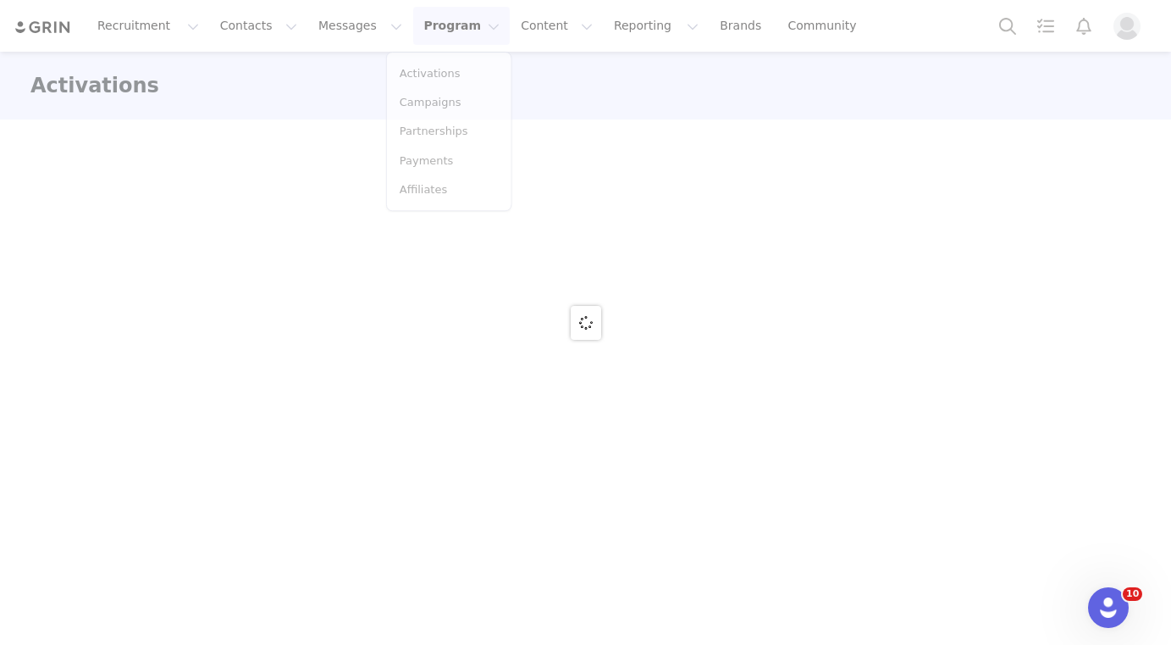
click at [443, 81] on div at bounding box center [585, 322] width 1171 height 645
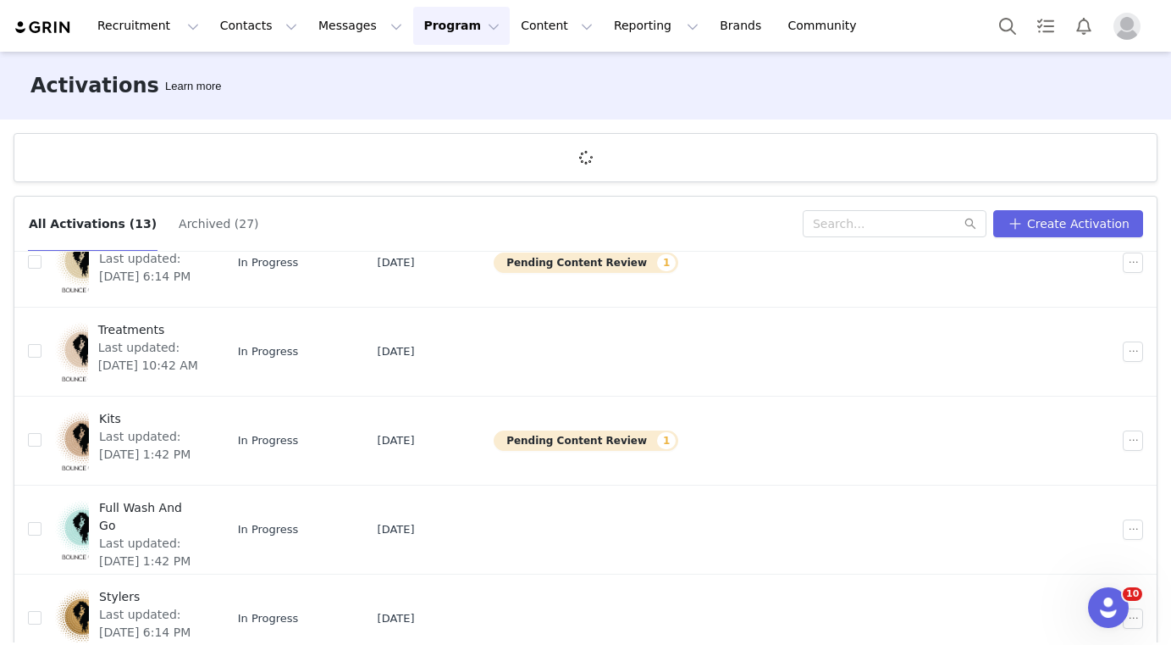
scroll to position [535, 0]
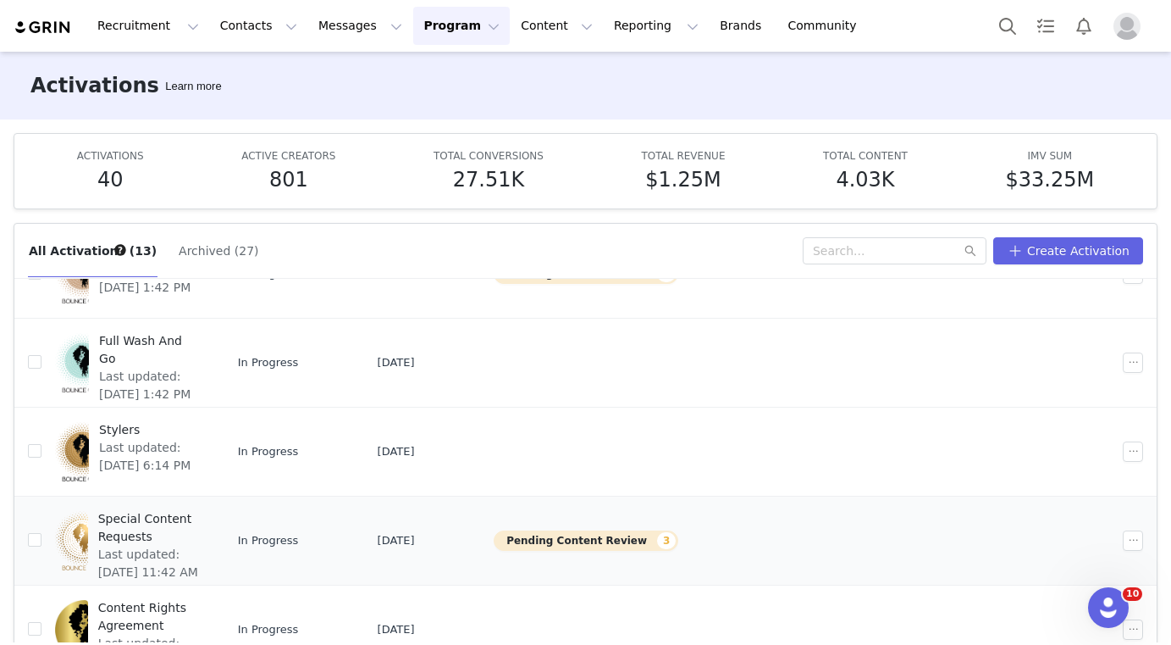
click at [173, 490] on td "Stylers Last updated: [DATE] 6:14 PM" at bounding box center [132, 451] width 183 height 89
click at [165, 514] on span "Special Content Requests" at bounding box center [149, 528] width 102 height 36
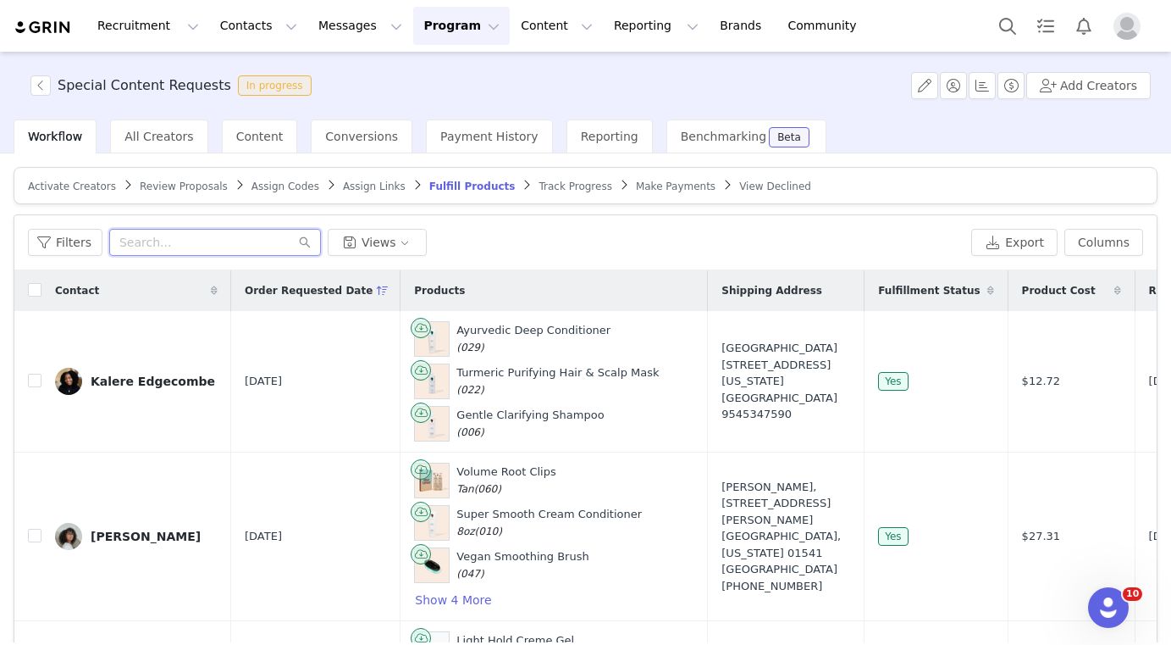
click at [174, 232] on input "text" at bounding box center [215, 242] width 212 height 27
type input "t'mani"
click at [284, 244] on icon "icon: close-circle" at bounding box center [289, 242] width 10 height 10
click at [362, 301] on div "Order Requested Date" at bounding box center [315, 290] width 169 height 41
